Goal: Task Accomplishment & Management: Manage account settings

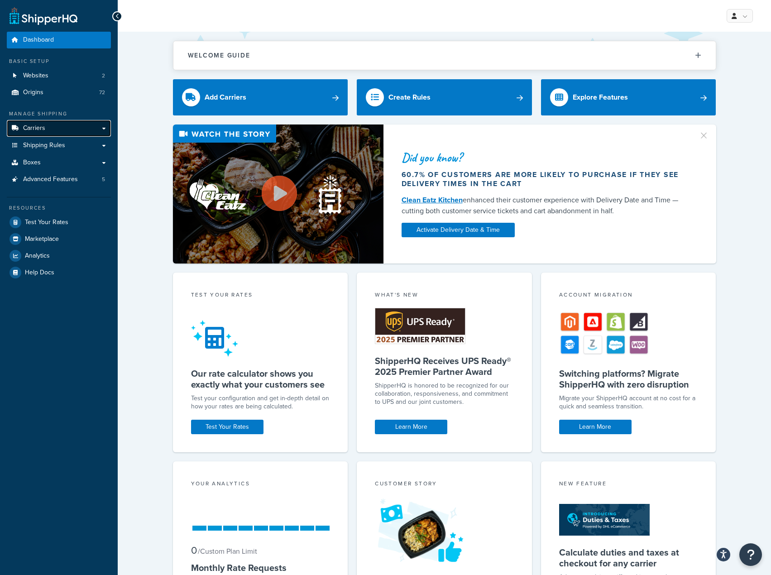
click at [49, 130] on link "Carriers" at bounding box center [59, 128] width 104 height 17
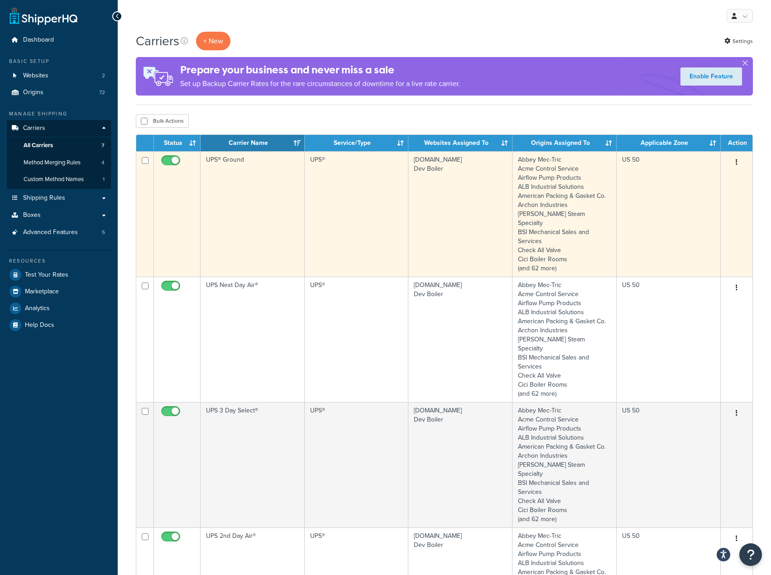
click at [241, 212] on td "UPS® Ground" at bounding box center [253, 213] width 104 height 125
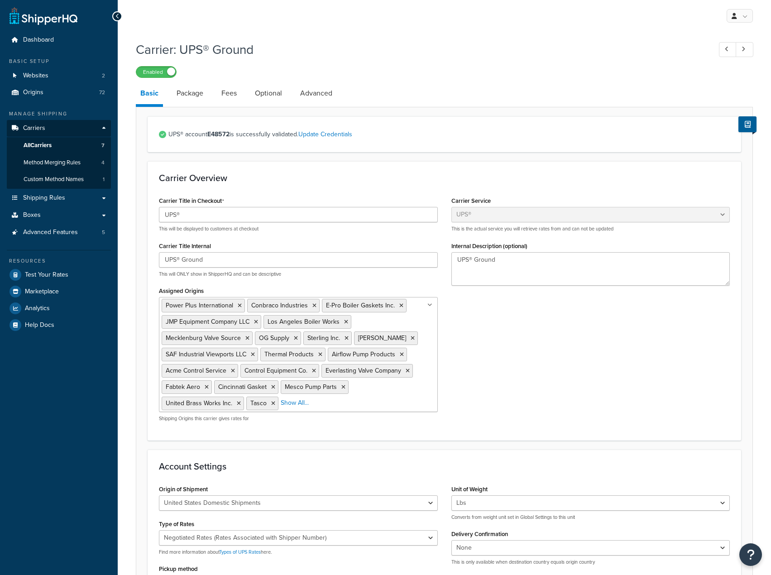
select select "ups"
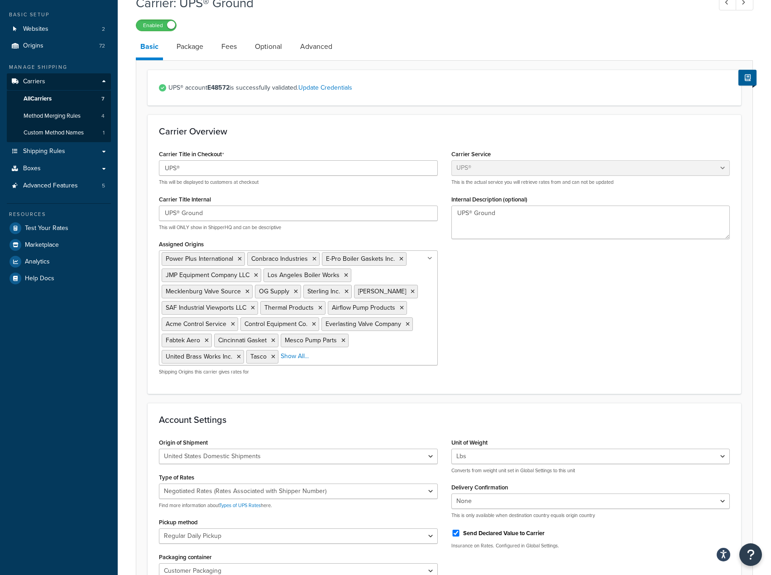
scroll to position [45, 0]
click at [229, 51] on link "Fees" at bounding box center [229, 48] width 24 height 22
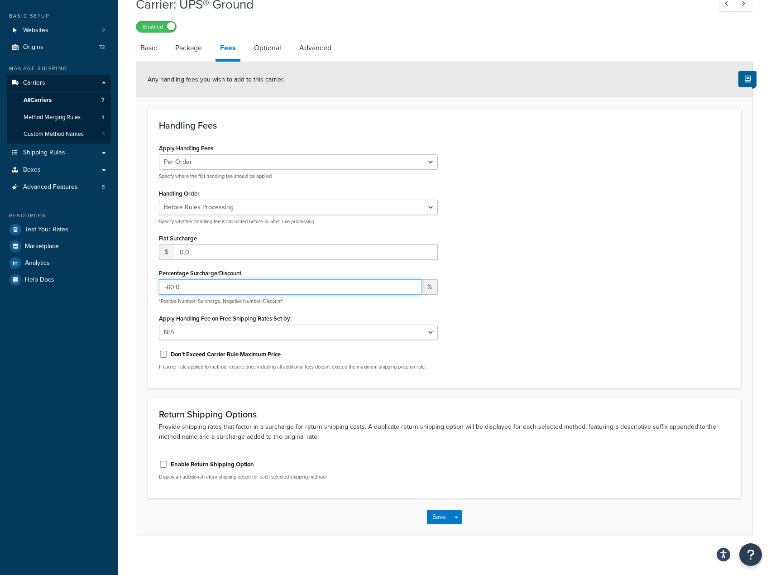
drag, startPoint x: 167, startPoint y: 283, endPoint x: 149, endPoint y: 279, distance: 17.7
click at [149, 279] on div "Handling Fees Apply Handling Fees Per Order Per Item Per Package Specify where …" at bounding box center [445, 249] width 594 height 280
type input "17.5"
click at [441, 519] on button "Save" at bounding box center [439, 517] width 24 height 14
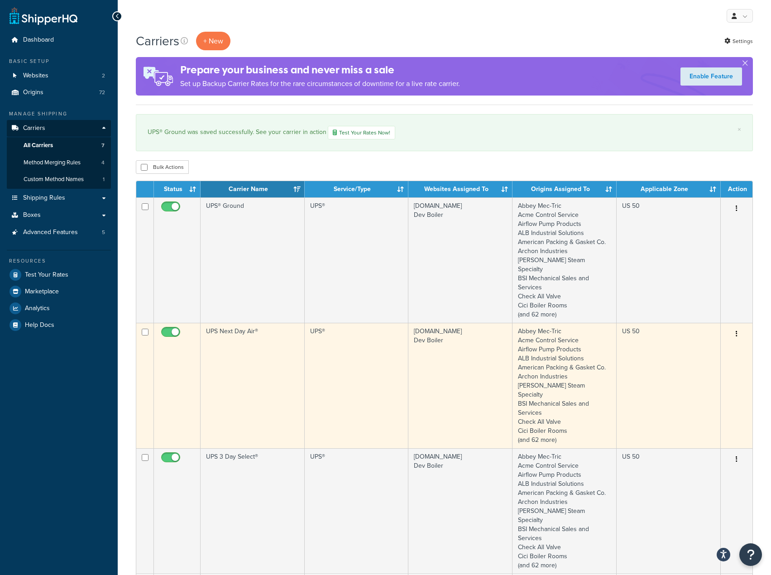
click at [256, 350] on td "UPS Next Day Air®" at bounding box center [253, 385] width 104 height 125
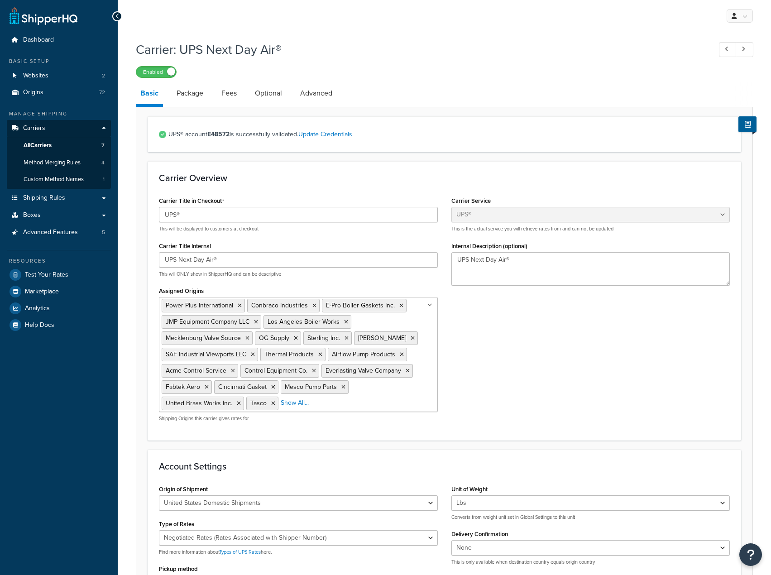
select select "ups"
click at [235, 90] on link "Fees" at bounding box center [229, 93] width 24 height 22
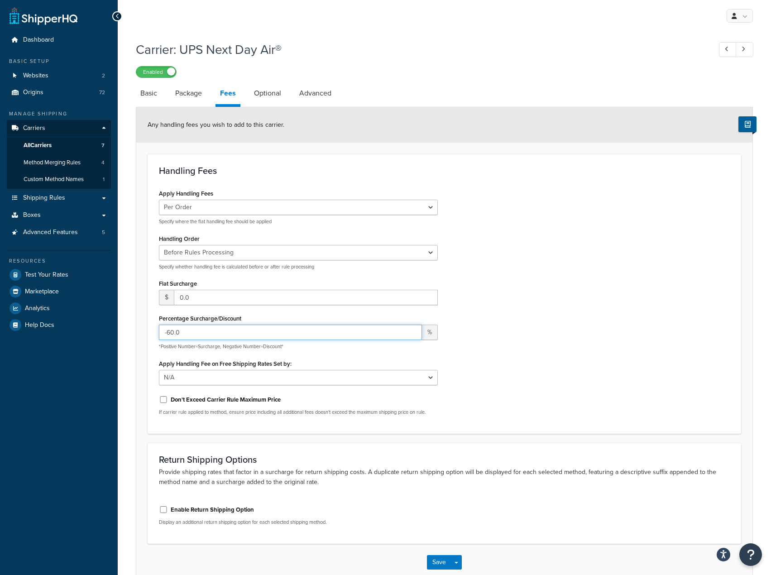
drag, startPoint x: 240, startPoint y: 334, endPoint x: 149, endPoint y: 334, distance: 91.5
click at [149, 334] on div "Handling Fees Apply Handling Fees Per Order Per Item Per Package Specify where …" at bounding box center [445, 294] width 594 height 280
type input "22.5"
click at [435, 566] on button "Save" at bounding box center [439, 562] width 24 height 14
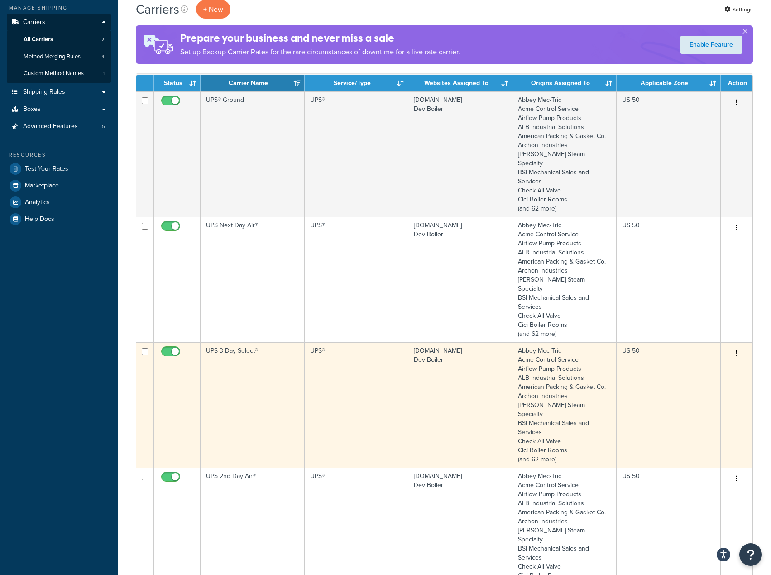
scroll to position [136, 0]
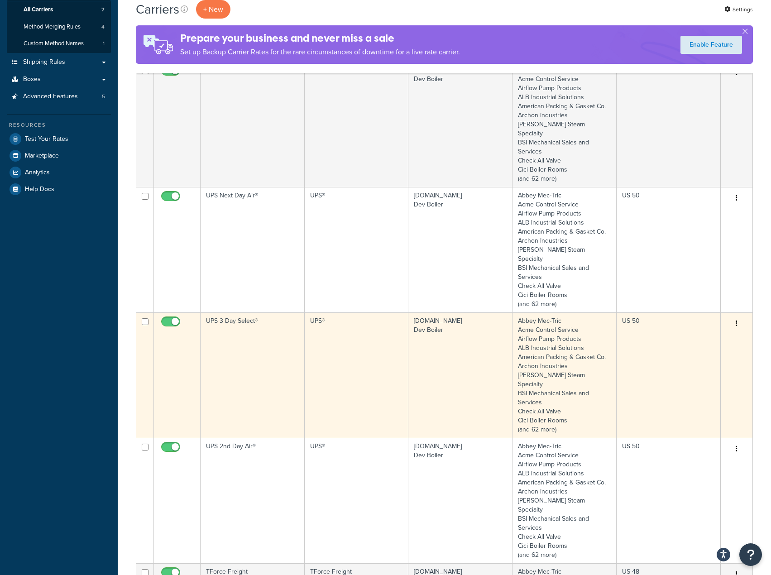
click at [263, 328] on td "UPS 3 Day Select®" at bounding box center [253, 374] width 104 height 125
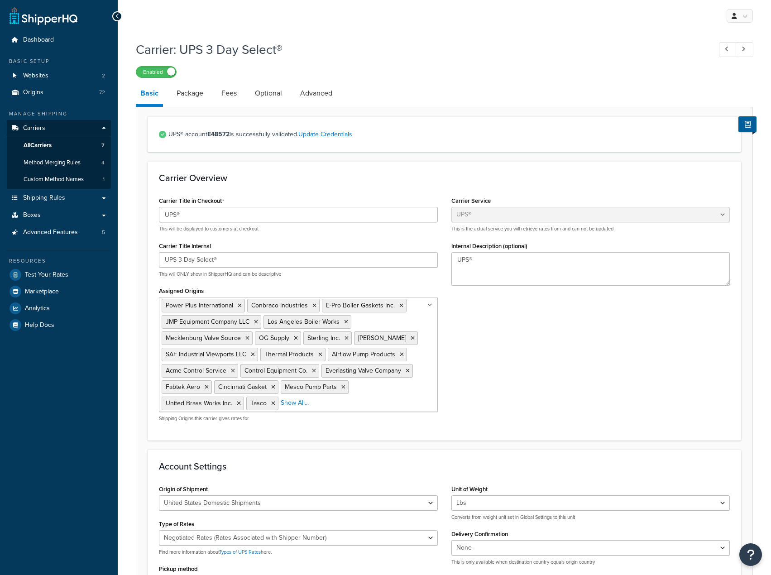
select select "ups"
click at [230, 97] on link "Fees" at bounding box center [229, 93] width 24 height 22
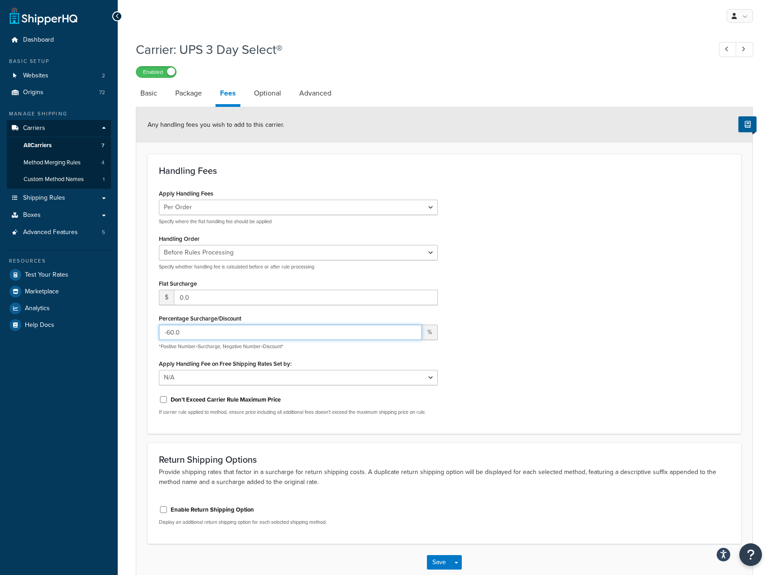
drag, startPoint x: 285, startPoint y: 331, endPoint x: 125, endPoint y: 327, distance: 160.8
click at [125, 327] on div "Carrier: UPS 3 Day Select® Enabled Basic Package Fees Optional Advanced Any han…" at bounding box center [444, 320] width 653 height 568
type input "22.5"
click at [585, 405] on div "Apply Handling Fees Per Order Per Item Per Package Specify where the flat handl…" at bounding box center [444, 304] width 585 height 235
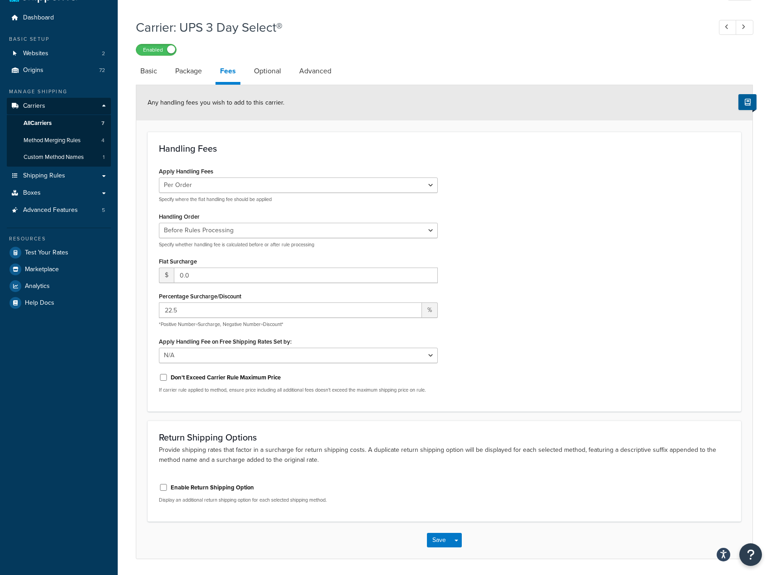
scroll to position [53, 0]
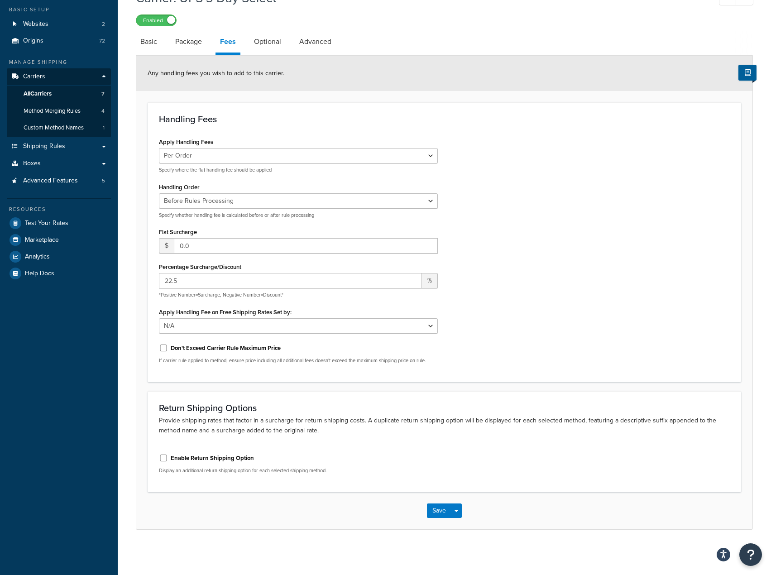
click at [442, 545] on div "Carrier: UPS 3 Day Select® Enabled Basic Package Fees Optional Advanced Any han…" at bounding box center [444, 269] width 653 height 568
click at [436, 515] on button "Save" at bounding box center [439, 510] width 24 height 14
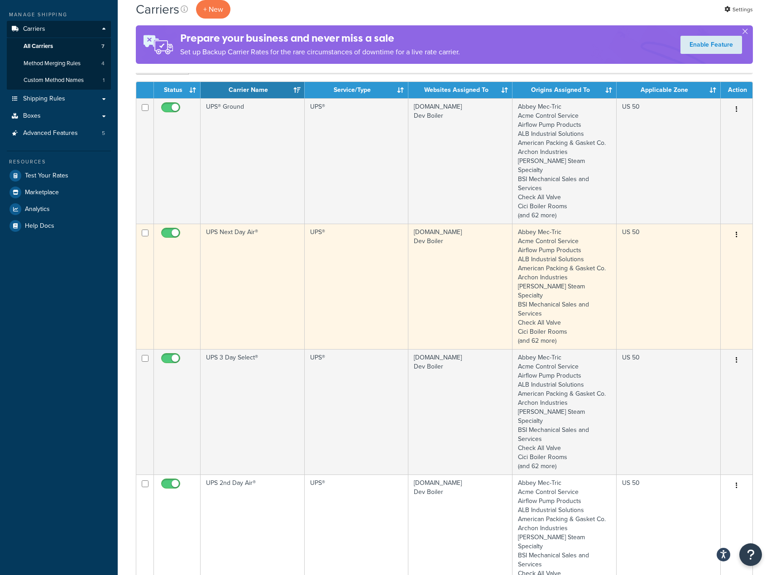
scroll to position [136, 0]
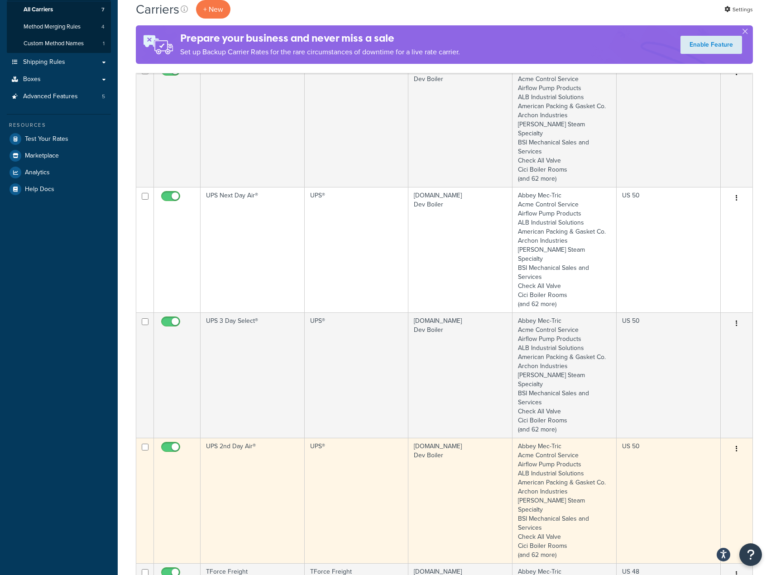
click at [216, 439] on td "UPS 2nd Day Air®" at bounding box center [253, 500] width 104 height 125
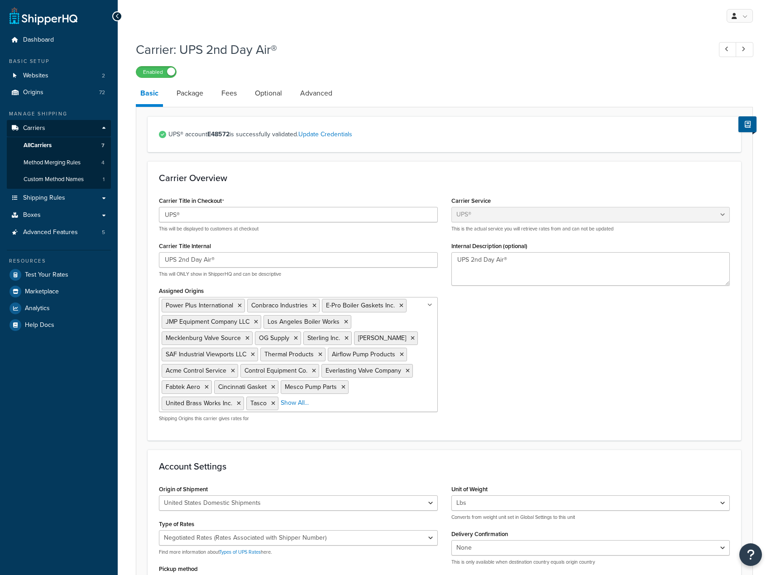
select select "ups"
click at [234, 91] on link "Fees" at bounding box center [229, 93] width 24 height 22
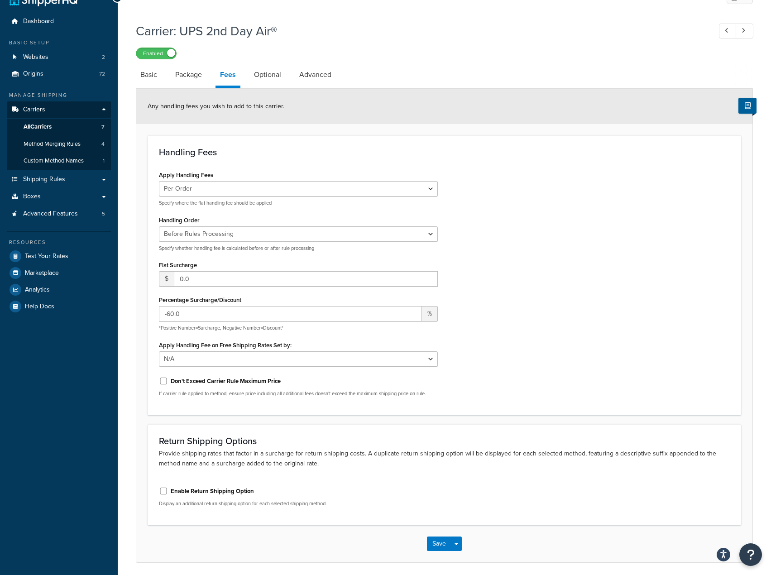
scroll to position [53, 0]
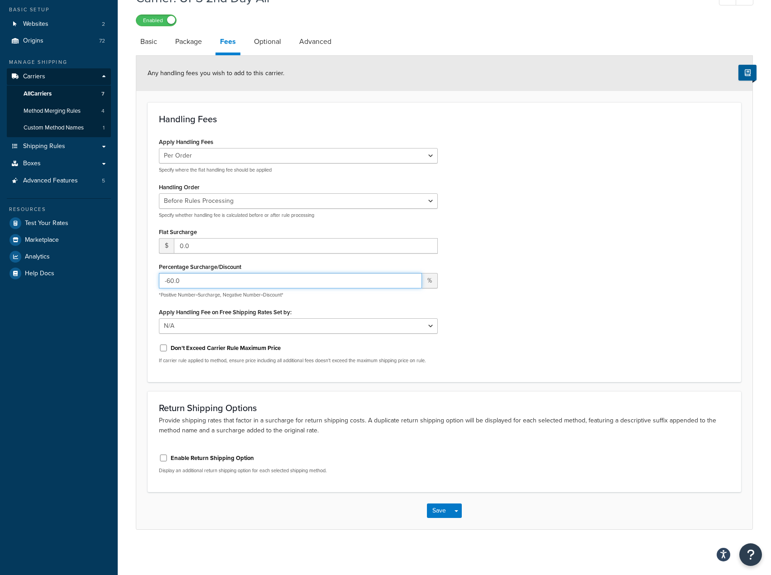
drag, startPoint x: 232, startPoint y: 283, endPoint x: 122, endPoint y: 287, distance: 109.6
click at [122, 287] on div "Carrier: UPS 2nd Day Air® Enabled Basic Package Fees Optional Advanced Any hand…" at bounding box center [444, 269] width 653 height 568
type input "22.5"
click at [304, 516] on div "Save Save Dropdown Save and Edit" at bounding box center [444, 510] width 616 height 37
click at [431, 507] on button "Save" at bounding box center [439, 510] width 24 height 14
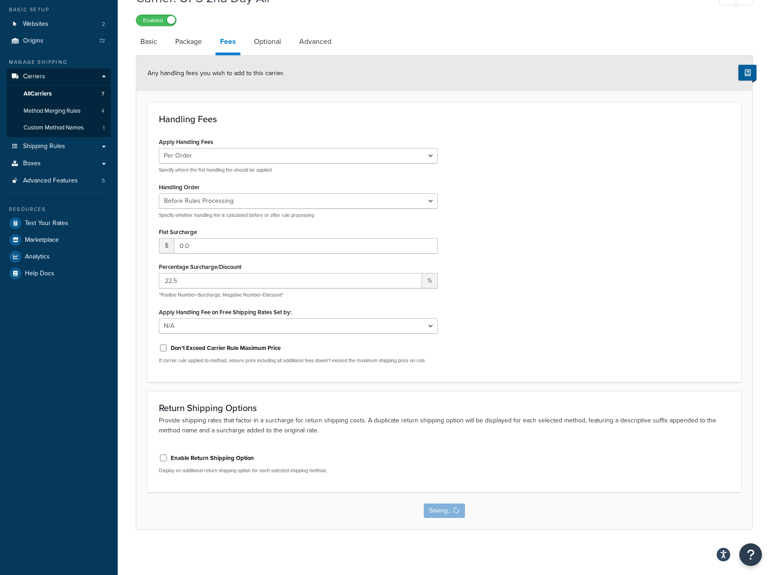
scroll to position [0, 0]
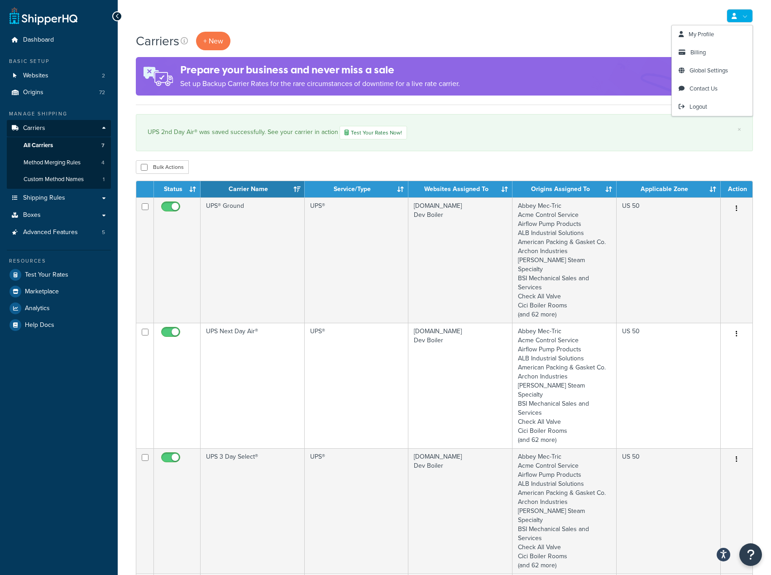
click at [742, 9] on div "My Profile Billing Global Settings Contact Us Logout" at bounding box center [444, 16] width 653 height 32
click at [725, 107] on link "Logout" at bounding box center [712, 107] width 81 height 18
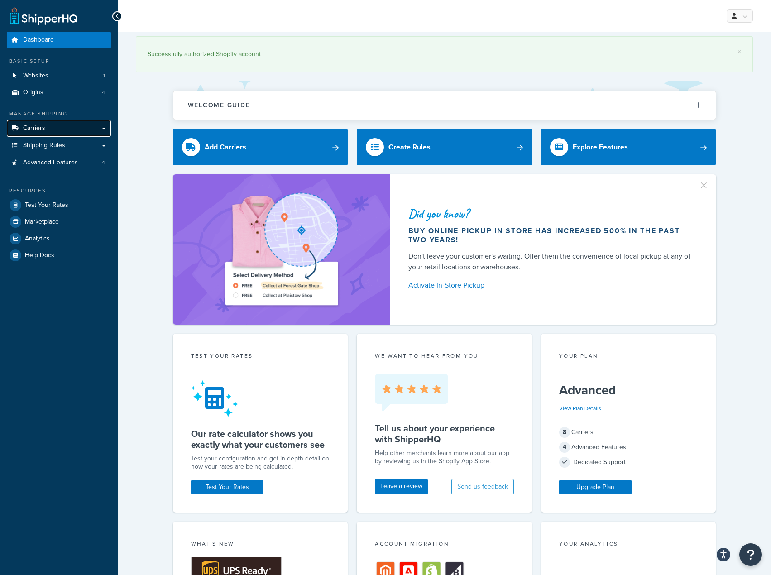
click at [56, 133] on link "Carriers" at bounding box center [59, 128] width 104 height 17
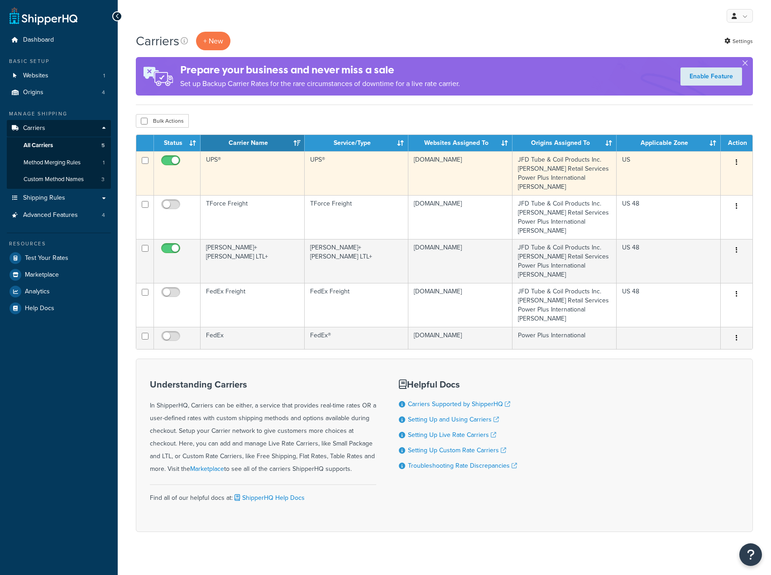
click at [244, 178] on td "UPS®" at bounding box center [253, 173] width 104 height 44
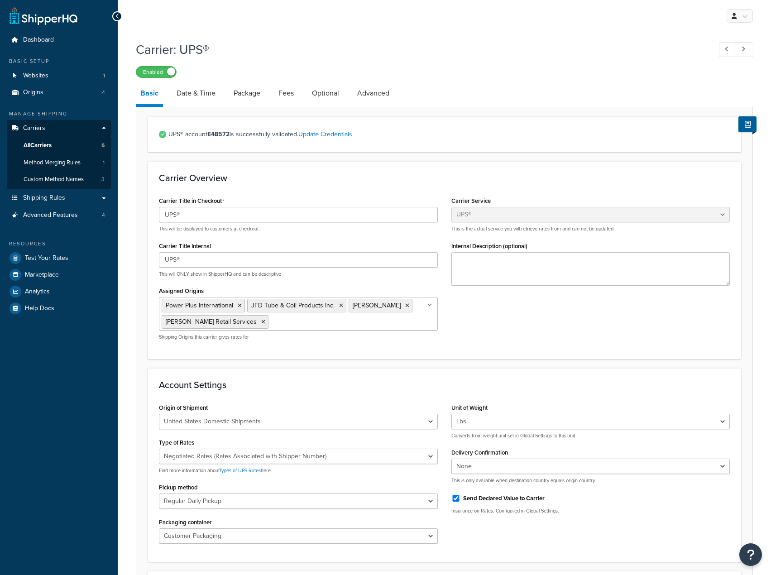
select select "ups"
click at [232, 98] on link "Package" at bounding box center [247, 93] width 36 height 22
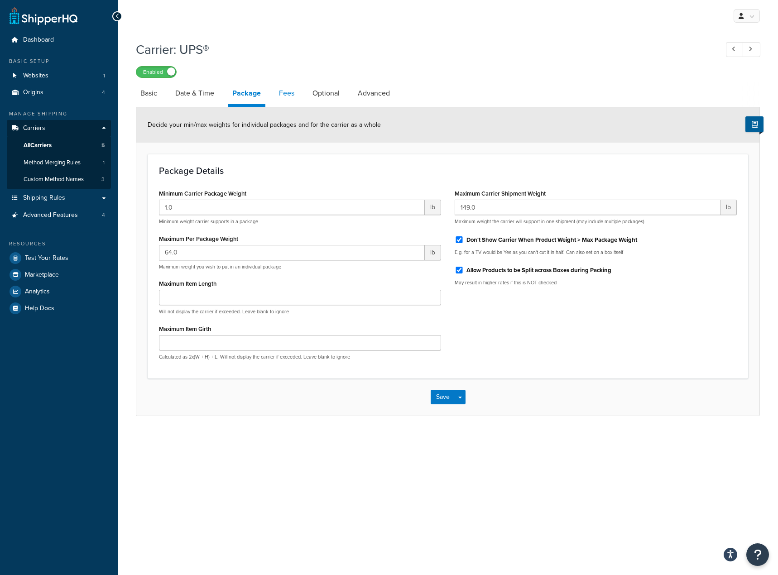
click at [285, 98] on link "Fees" at bounding box center [286, 93] width 24 height 22
select select "AFTER"
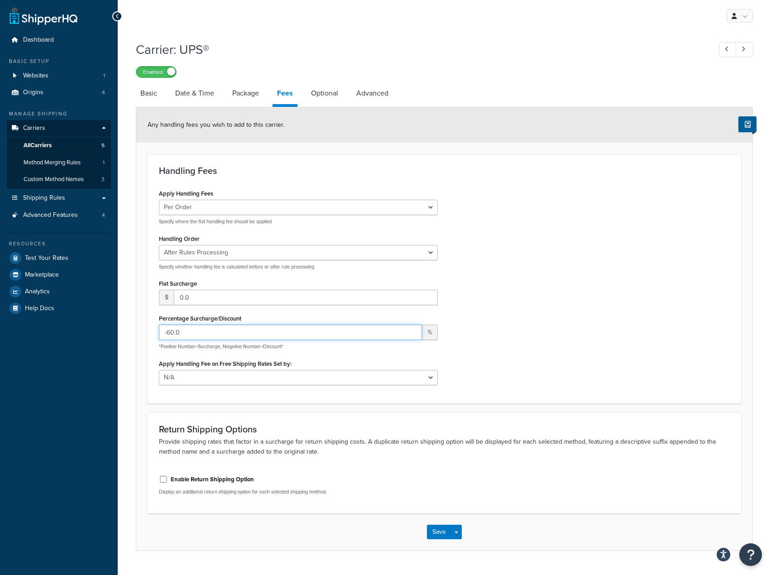
drag, startPoint x: 222, startPoint y: 333, endPoint x: 143, endPoint y: 331, distance: 78.8
click at [143, 331] on form "Any handling fees you wish to add to this carrier. Handling Fees Apply Handling…" at bounding box center [444, 328] width 616 height 443
type input "22.5"
click at [426, 556] on div "Carrier: UPS® Enabled Basic Date & Time Package Fees Optional Advanced Any hand…" at bounding box center [444, 304] width 653 height 537
click at [435, 538] on button "Save" at bounding box center [439, 532] width 24 height 14
